Goal: Information Seeking & Learning: Learn about a topic

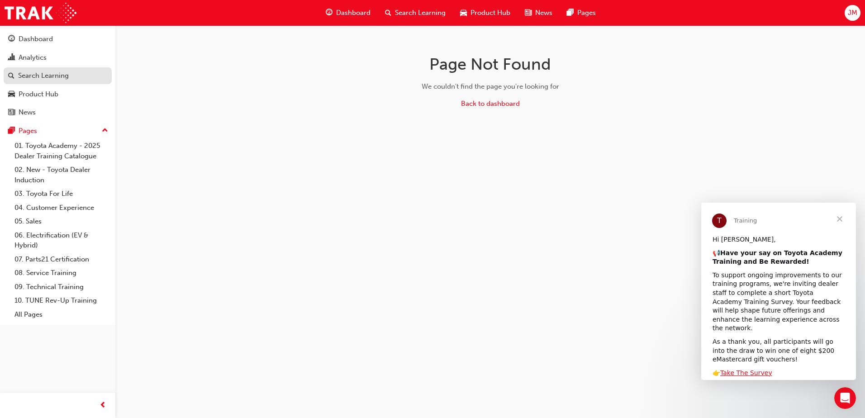
click at [49, 78] on div "Search Learning" at bounding box center [43, 76] width 51 height 10
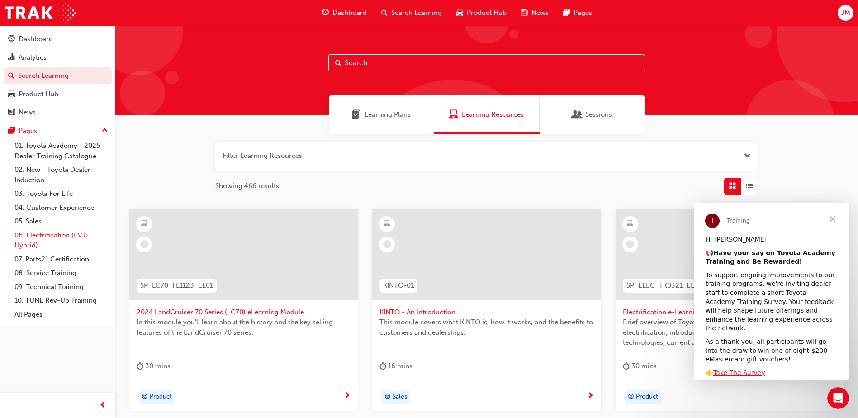
click at [47, 237] on link "06. Electrification (EV & Hybrid)" at bounding box center [61, 240] width 101 height 24
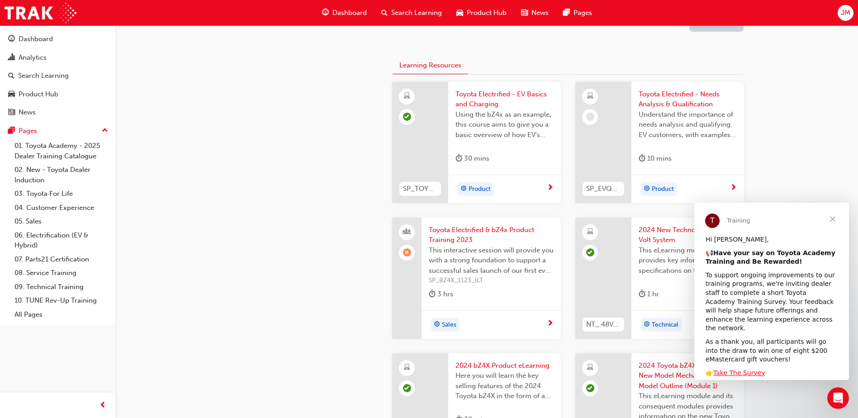
scroll to position [226, 0]
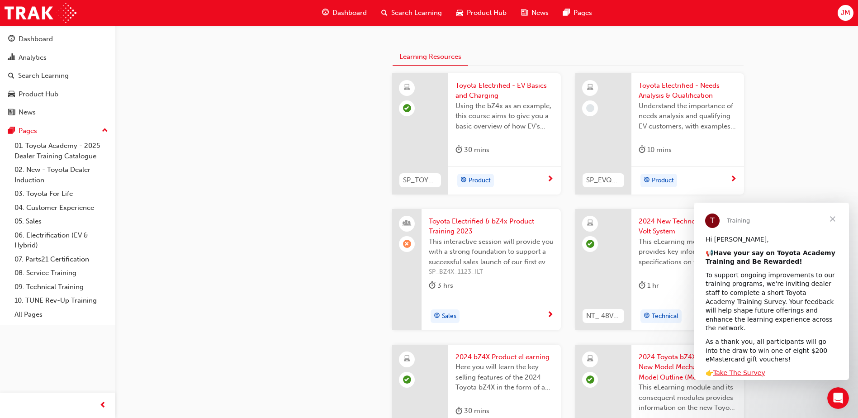
click at [831, 218] on span "Close" at bounding box center [833, 219] width 33 height 33
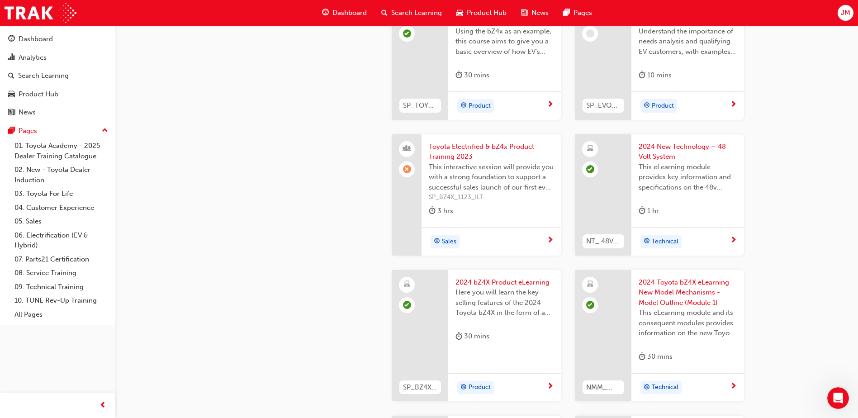
scroll to position [159, 0]
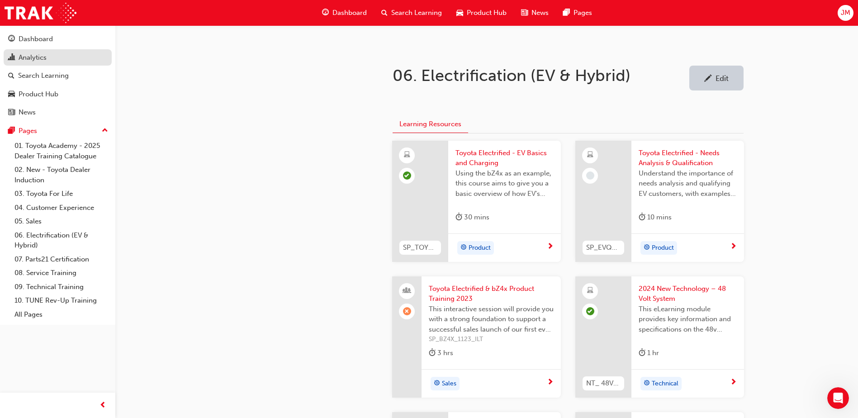
click at [29, 54] on div "Analytics" at bounding box center [33, 57] width 28 height 10
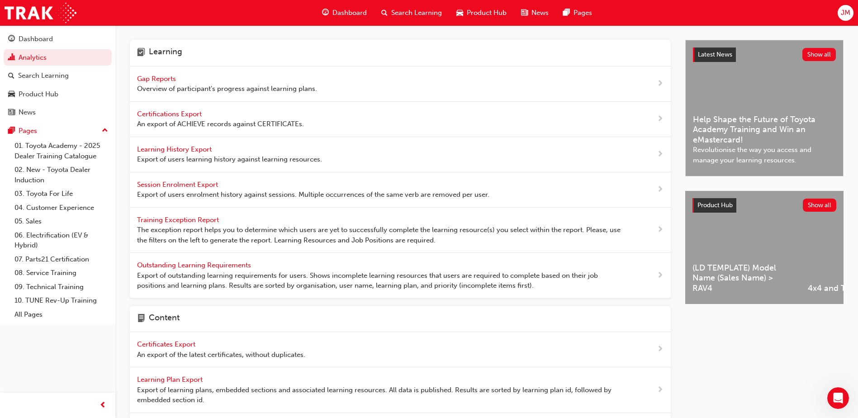
click at [163, 78] on span "Gap Reports" at bounding box center [157, 79] width 41 height 8
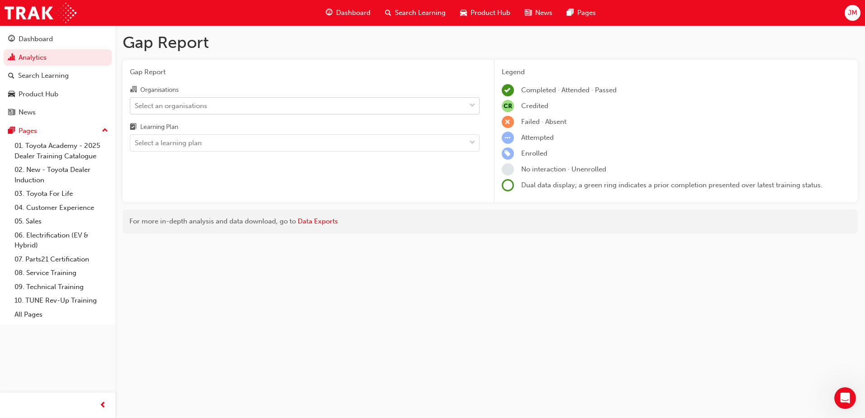
click at [182, 107] on div "Select an organisations" at bounding box center [171, 105] width 72 height 10
click at [136, 107] on input "Organisations Select an organisations" at bounding box center [135, 105] width 1 height 8
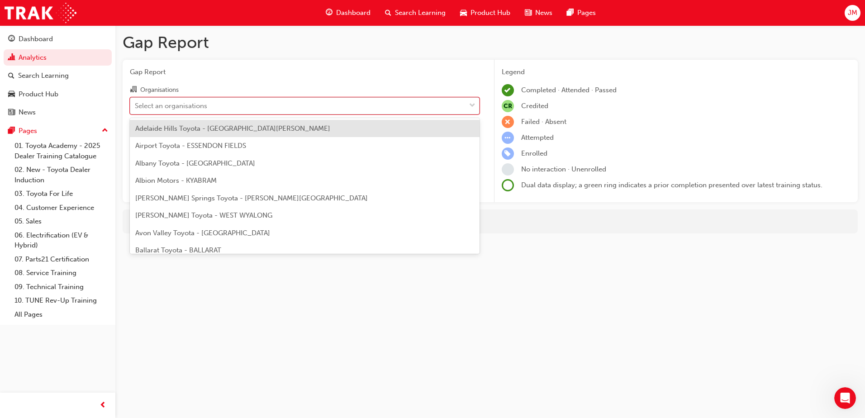
click at [183, 104] on div "Select an organisations" at bounding box center [171, 105] width 72 height 10
click at [136, 104] on input "Organisations option Adelaide Hills Toyota - [GEOGRAPHIC_DATA][PERSON_NAME] foc…" at bounding box center [135, 105] width 1 height 8
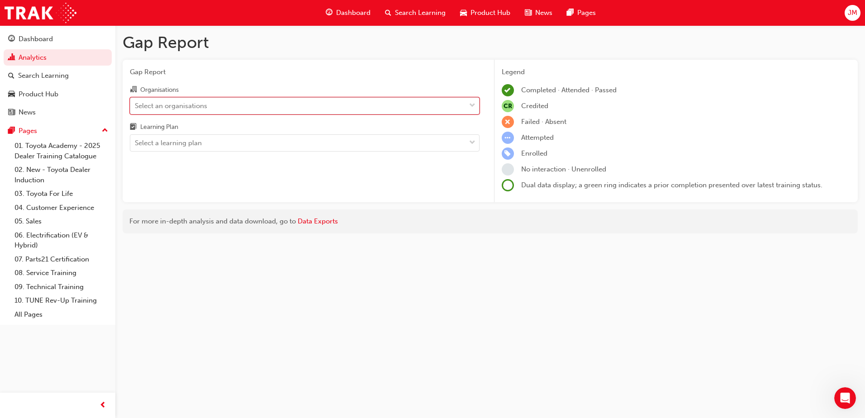
click at [183, 104] on div "Select an organisations" at bounding box center [171, 105] width 72 height 10
click at [136, 104] on input "Organisations 0 results available. Select is focused ,type to refine list, pres…" at bounding box center [135, 105] width 1 height 8
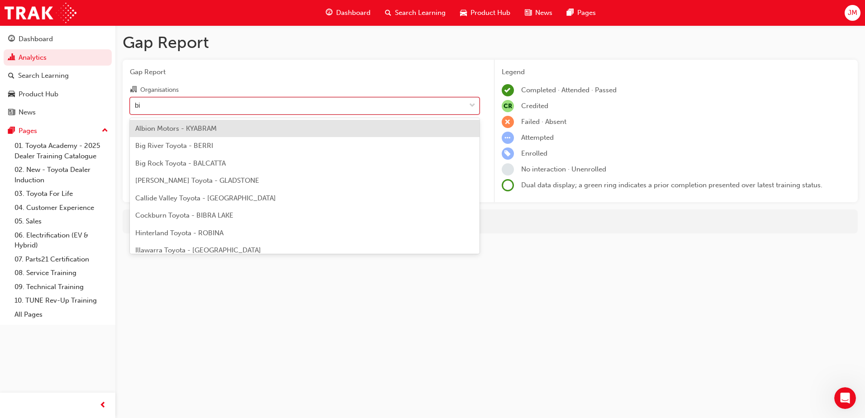
type input "big"
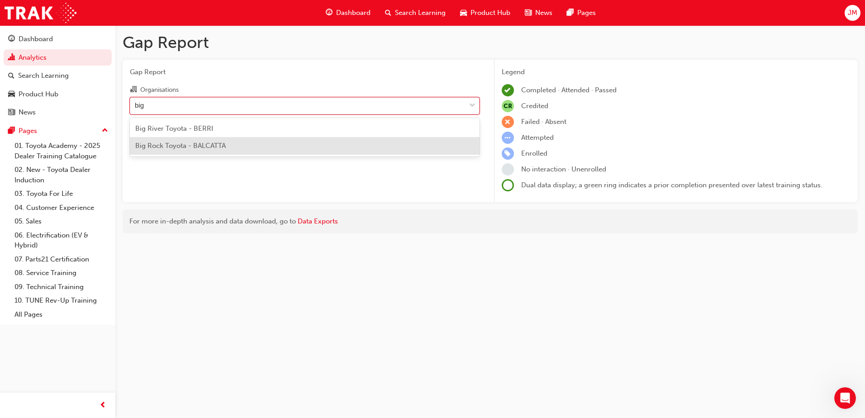
click at [191, 145] on span "Big Rock Toyota - BALCATTA" at bounding box center [180, 146] width 90 height 8
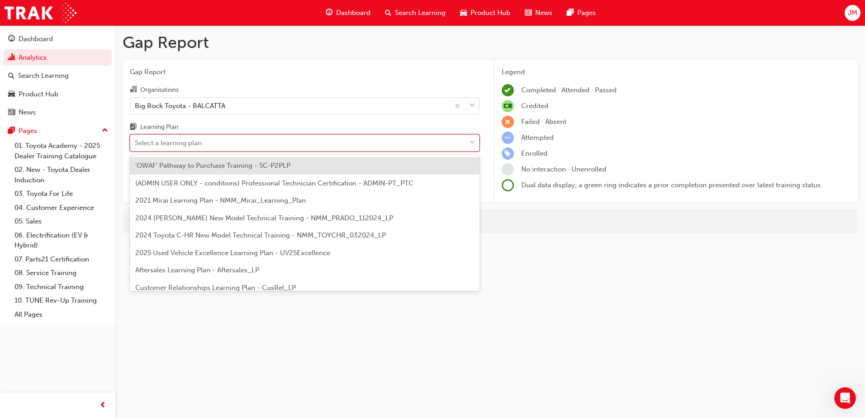
click at [470, 141] on span "down-icon" at bounding box center [472, 143] width 6 height 12
click at [136, 141] on input "Learning Plan option 'OWAF' Pathway to Purchase Training - SC-P2PLP focused, 1 …" at bounding box center [135, 143] width 1 height 8
click at [240, 140] on div "Select a learning plan" at bounding box center [297, 143] width 335 height 16
click at [136, 140] on input "Learning Plan option 'OWAF' Pathway to Purchase Training - SC-P2PLP focused, 1 …" at bounding box center [135, 143] width 1 height 8
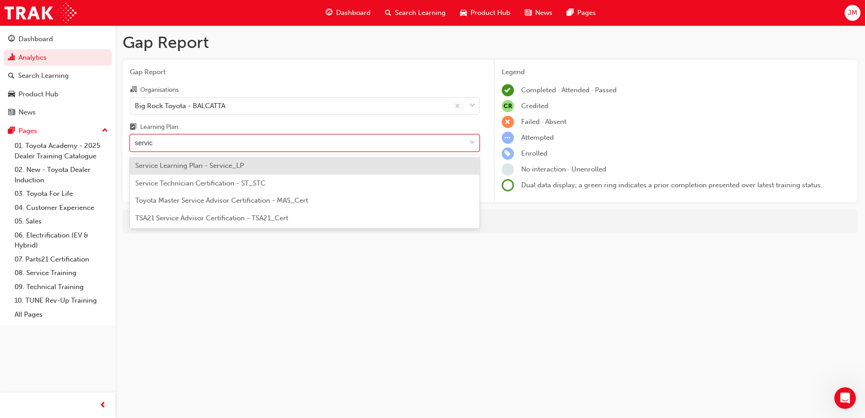
type input "service"
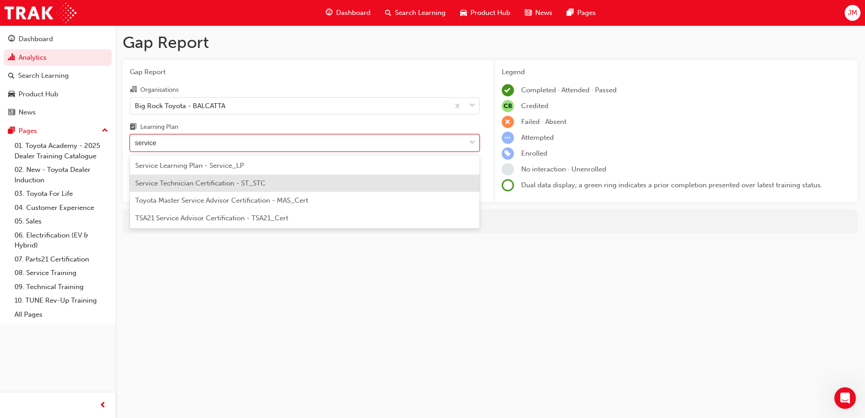
click at [213, 183] on span "Service Technician Certification - ST_STC" at bounding box center [200, 183] width 130 height 8
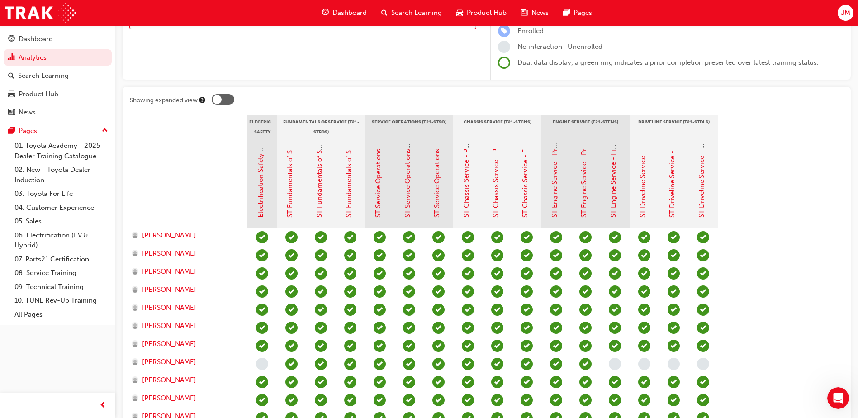
scroll to position [136, 0]
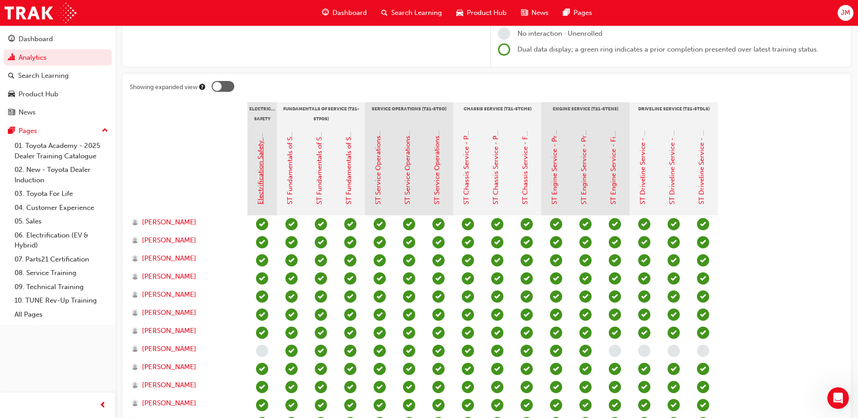
click at [261, 195] on link "Electrification Safety Module" at bounding box center [260, 160] width 8 height 90
